Goal: Information Seeking & Learning: Learn about a topic

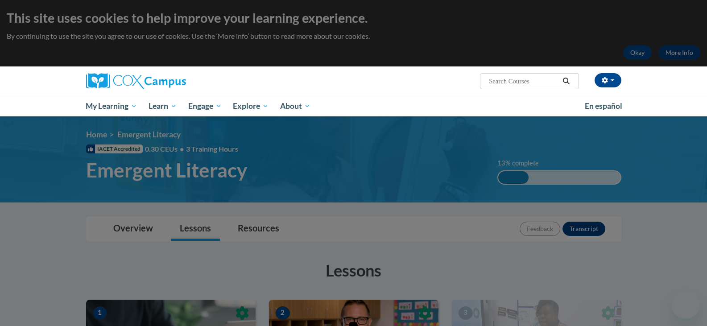
scroll to position [281, 0]
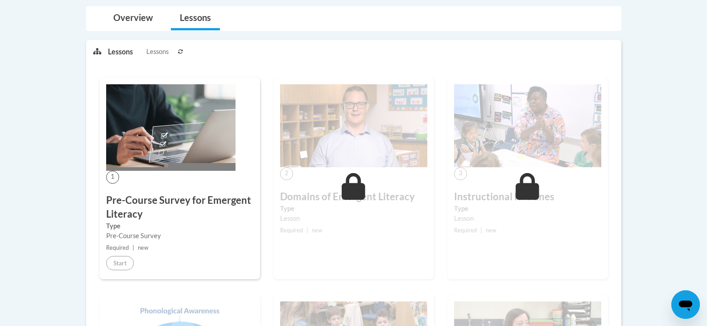
scroll to position [222, 0]
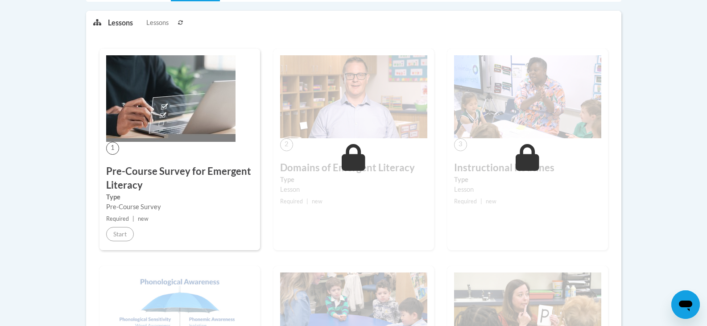
click at [162, 155] on div "1 Pre-Course Survey for Emergent Literacy Type Pre-Course Survey Required | new…" at bounding box center [179, 150] width 161 height 202
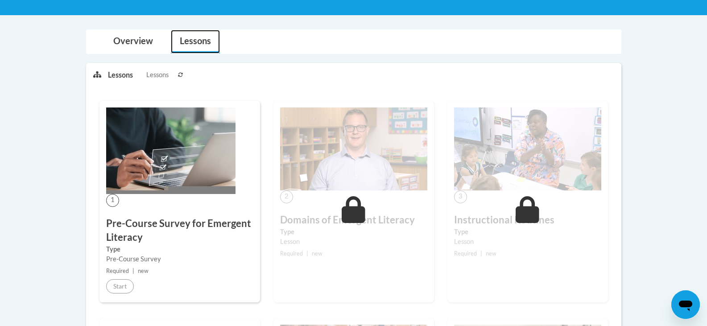
click at [190, 42] on link "Lessons" at bounding box center [195, 42] width 49 height 24
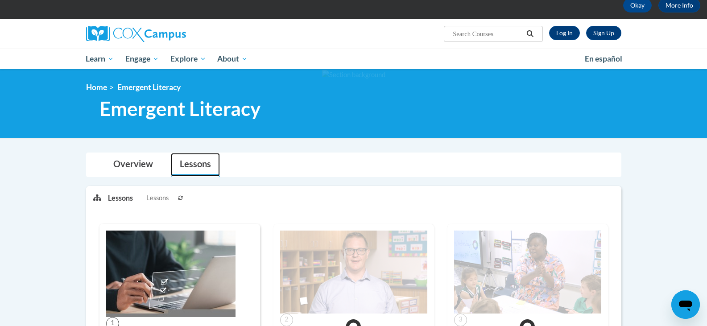
scroll to position [49, 0]
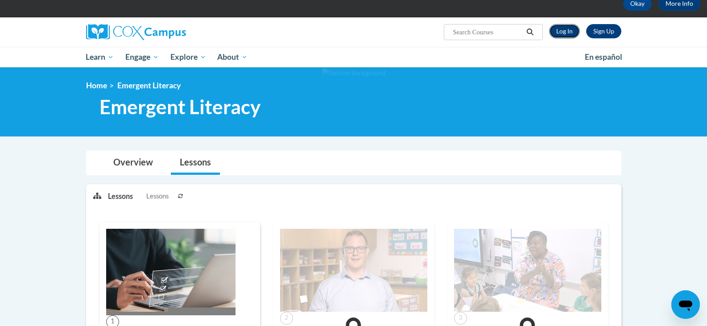
click at [569, 30] on link "Log In" at bounding box center [564, 31] width 31 height 14
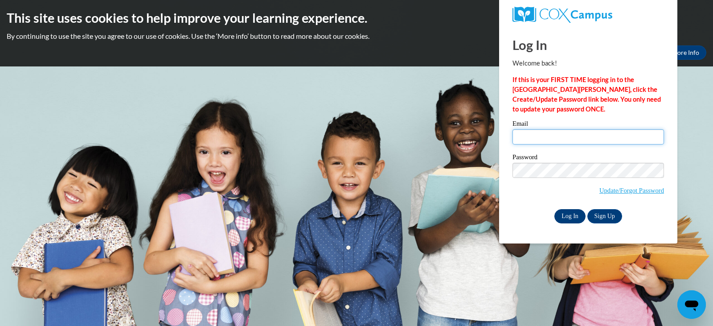
type input "tullnicole@yahoo.com"
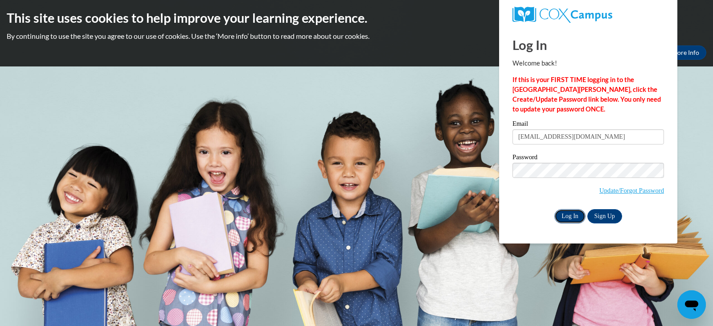
click at [570, 213] on input "Log In" at bounding box center [570, 216] width 31 height 14
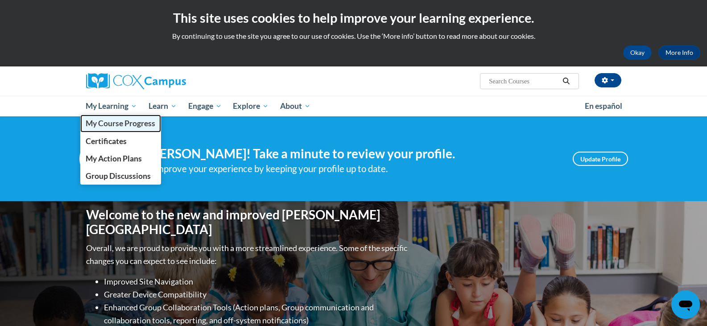
click at [115, 120] on span "My Course Progress" at bounding box center [121, 123] width 70 height 9
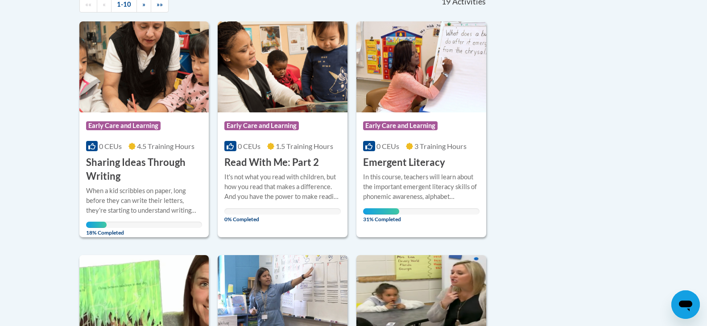
scroll to position [215, 0]
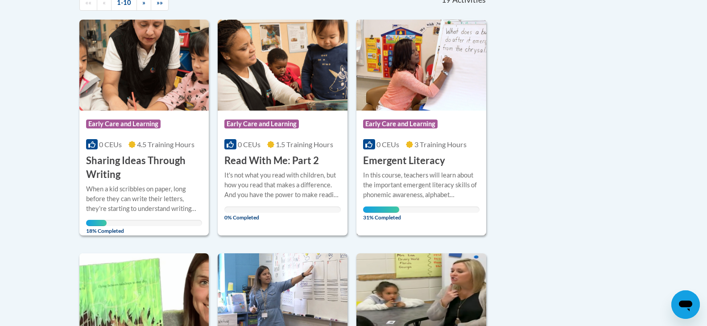
click at [448, 150] on div "Course Category: Early Care and Learning 0 CEUs 3 Training Hours COURSE Emergen…" at bounding box center [421, 139] width 130 height 57
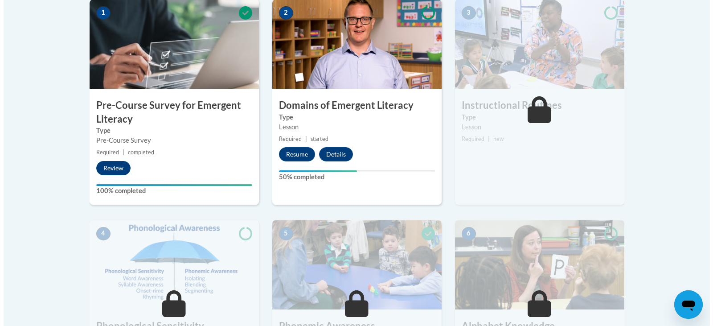
scroll to position [311, 0]
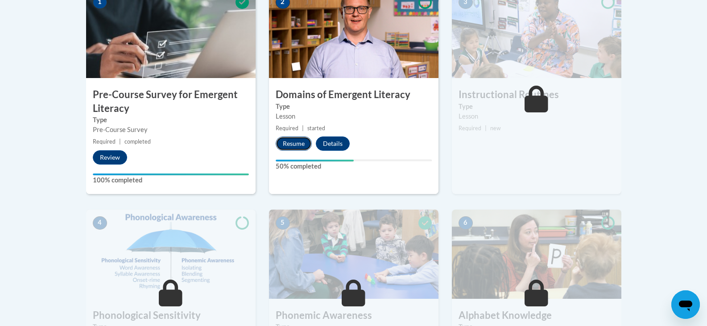
click at [297, 142] on button "Resume" at bounding box center [294, 143] width 36 height 14
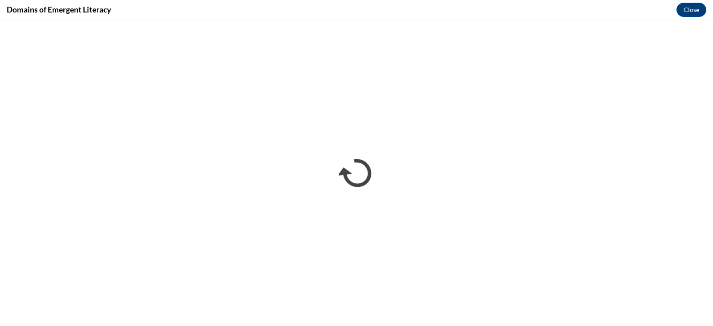
scroll to position [0, 0]
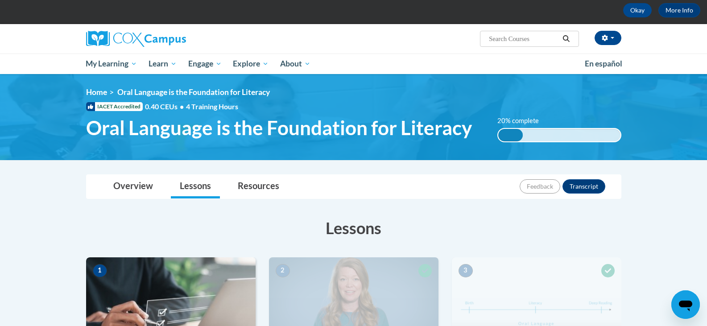
scroll to position [33, 0]
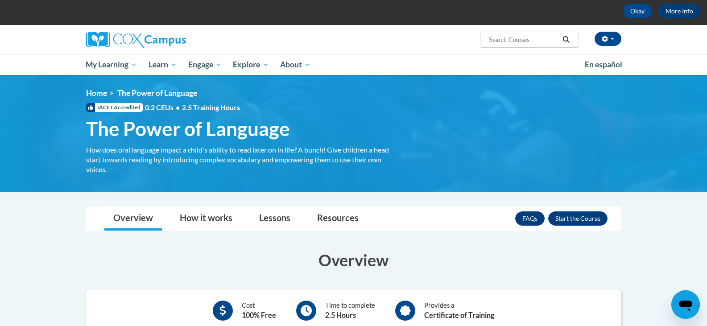
scroll to position [40, 0]
